Goal: Connect with others: Connect with others

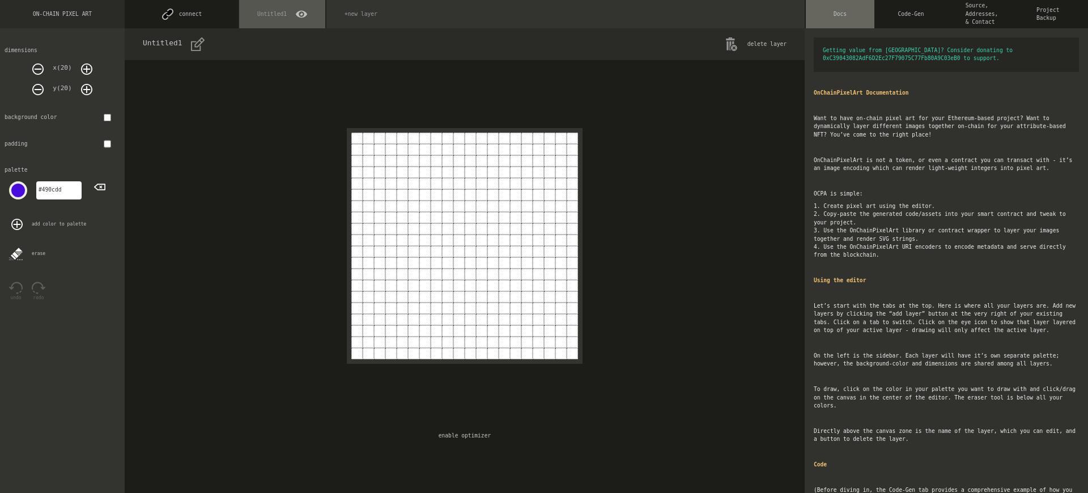
click at [181, 14] on button "connect" at bounding box center [181, 14] width 113 height 28
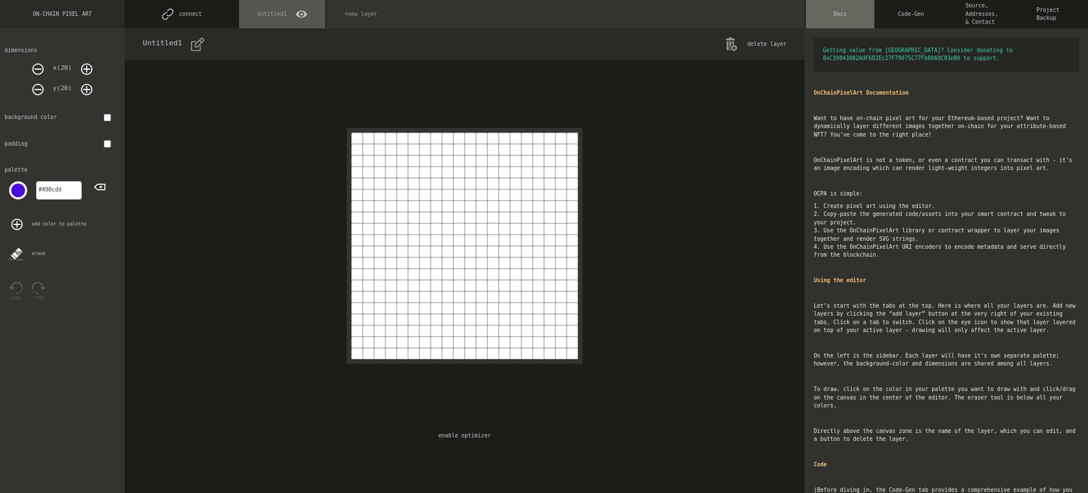
click at [181, 14] on button "connect" at bounding box center [181, 14] width 113 height 28
